Goal: Task Accomplishment & Management: Use online tool/utility

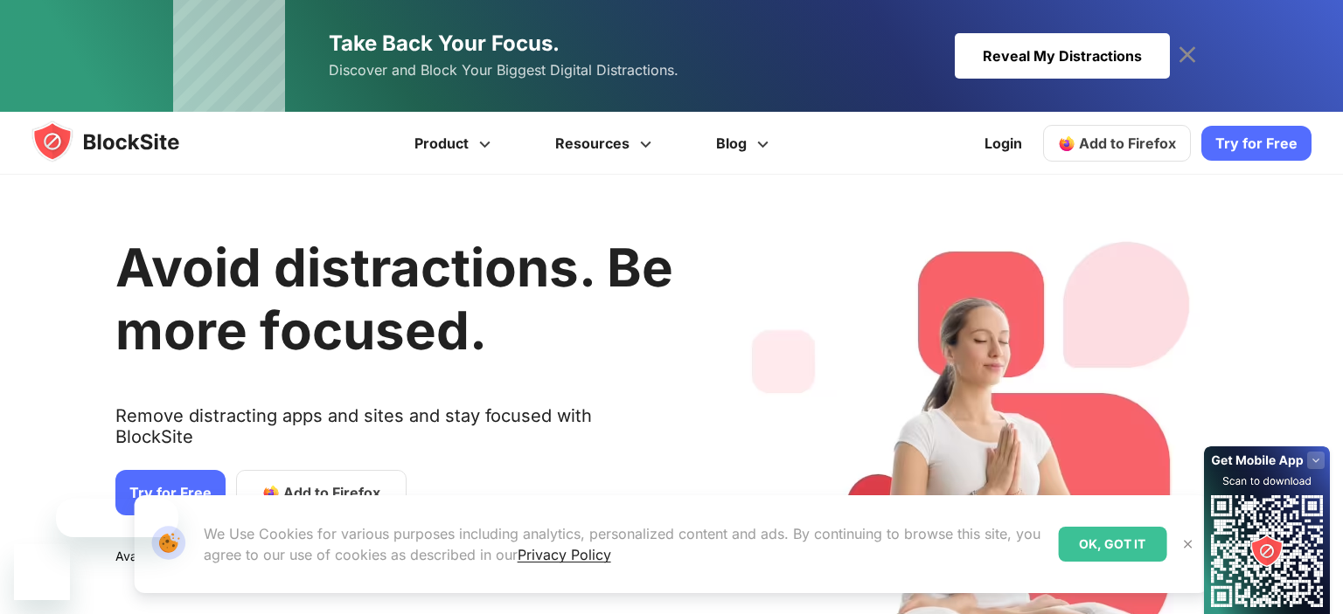
click at [711, 288] on div "Avoid distractions. Be more focused. Remove distracting apps and sites and stay…" at bounding box center [658, 458] width 1343 height 514
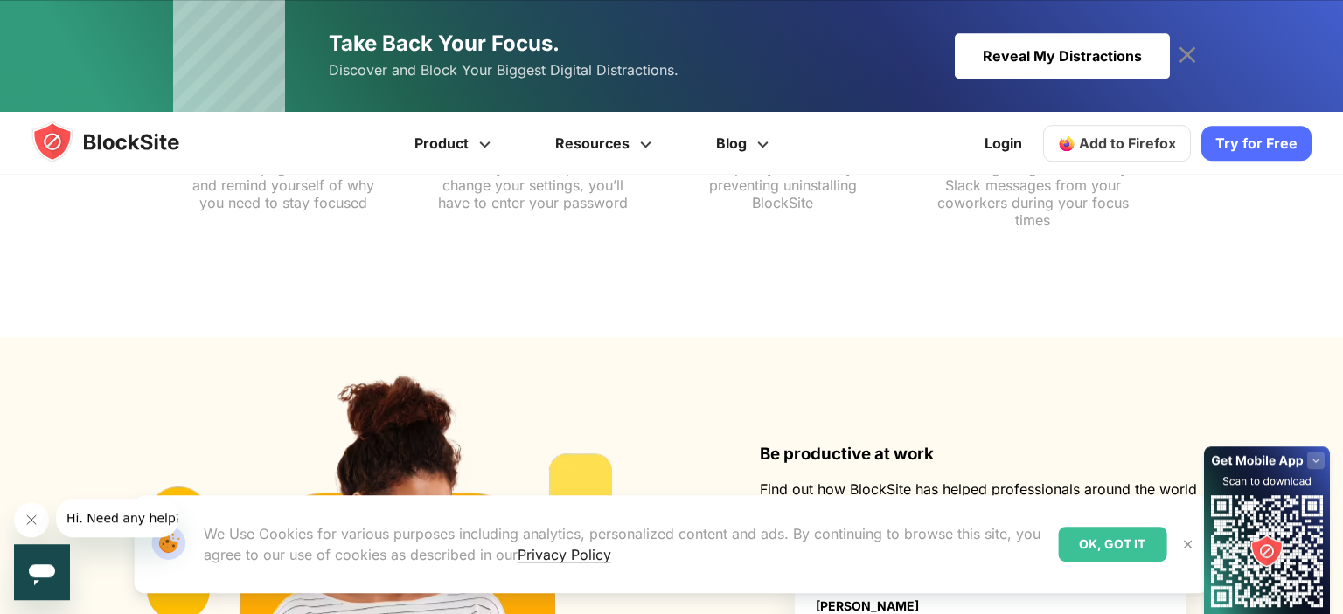
scroll to position [1569, 0]
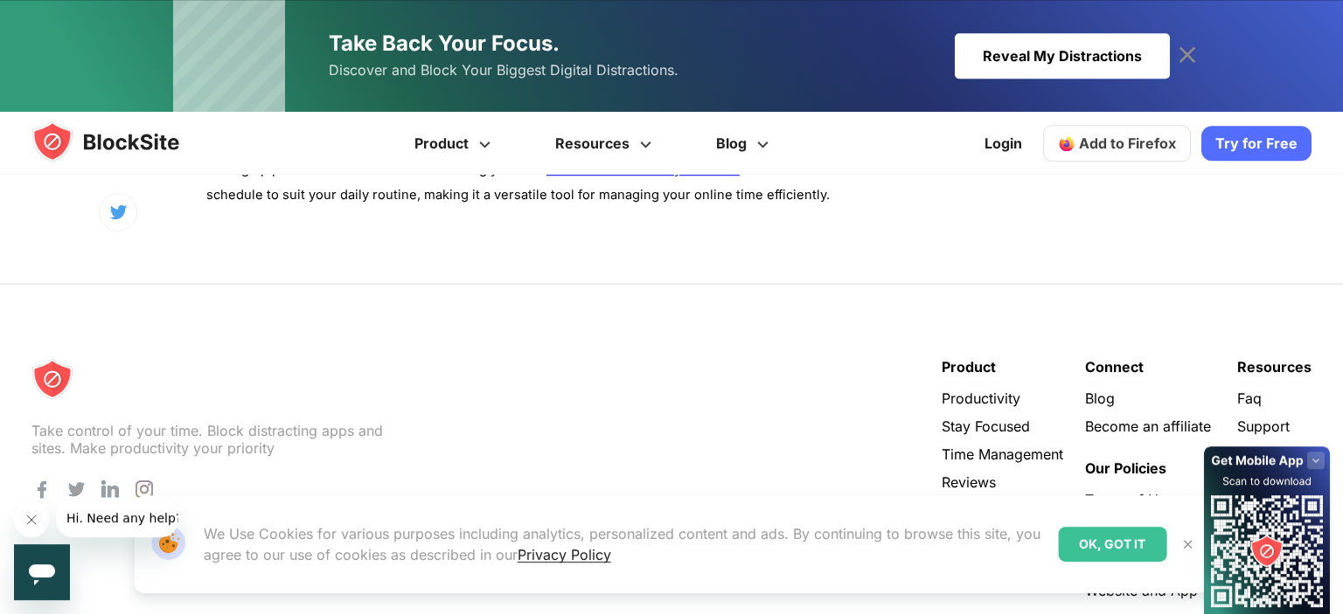
scroll to position [7297, 0]
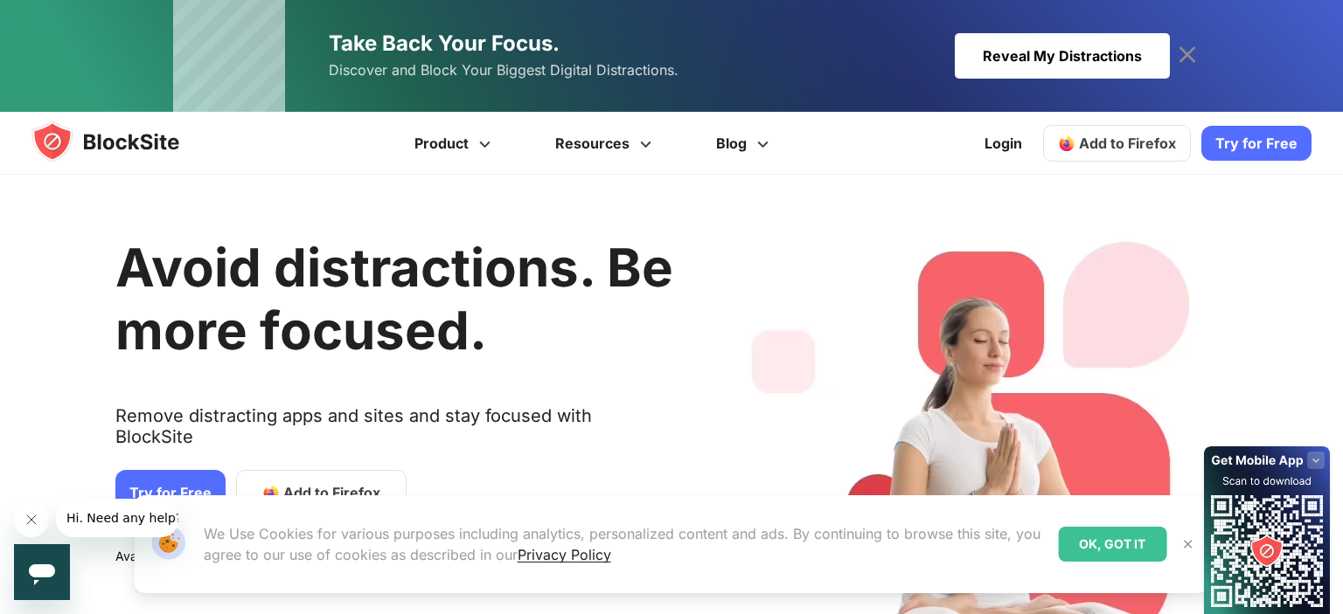
click at [1187, 547] on img at bounding box center [1187, 545] width 14 height 14
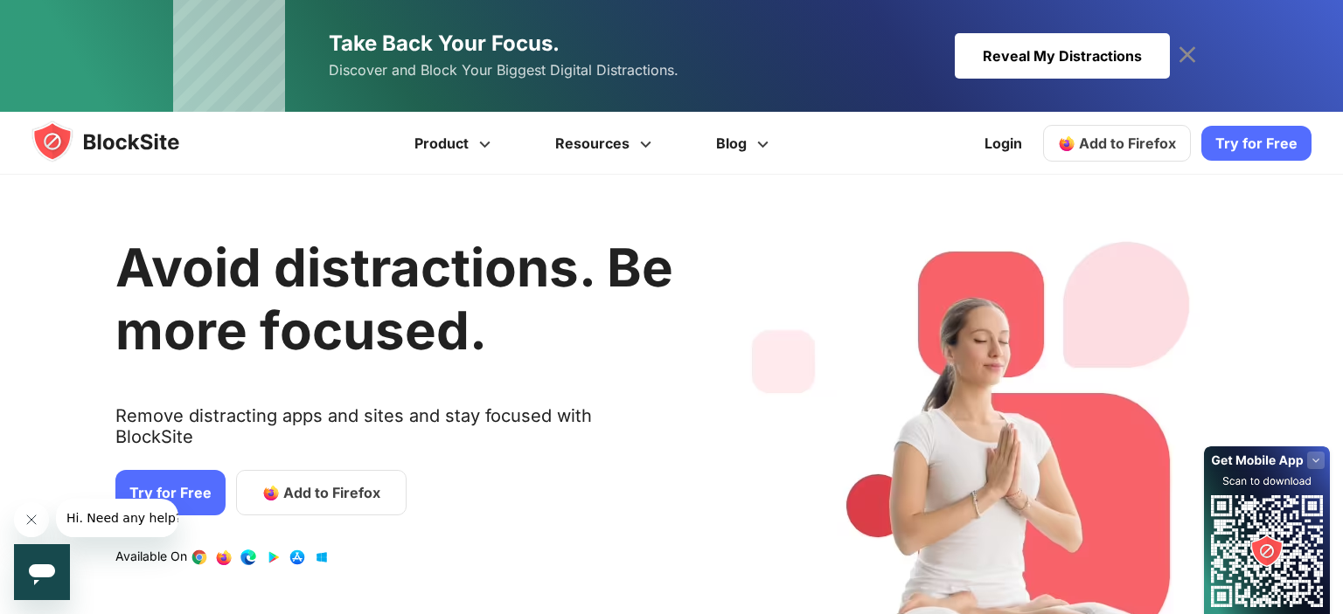
click at [334, 482] on span "Add to Firefox" at bounding box center [331, 492] width 97 height 21
